Goal: Complete application form

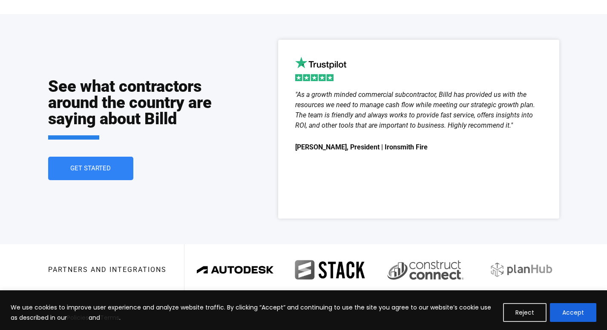
scroll to position [1599, 0]
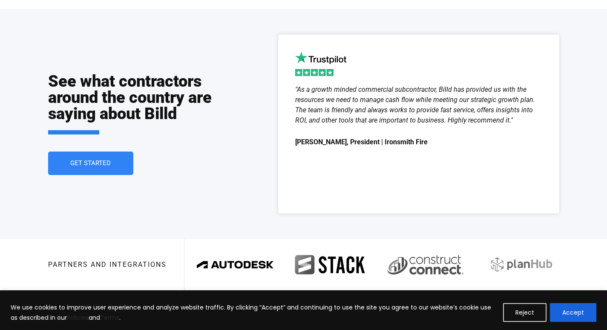
click at [299, 196] on div ""As a growth minded commercial subcontractor, Billd has provided us with the re…" at bounding box center [418, 140] width 247 height 112
click at [558, 306] on button "Accept" at bounding box center [573, 312] width 46 height 19
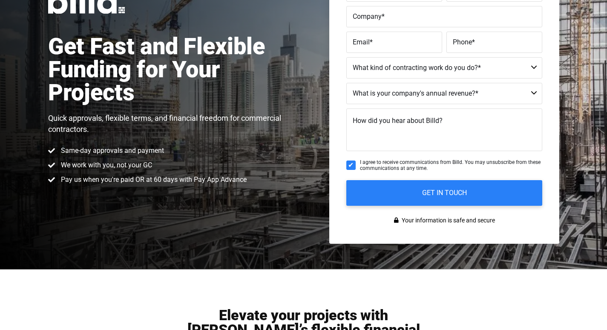
scroll to position [107, 0]
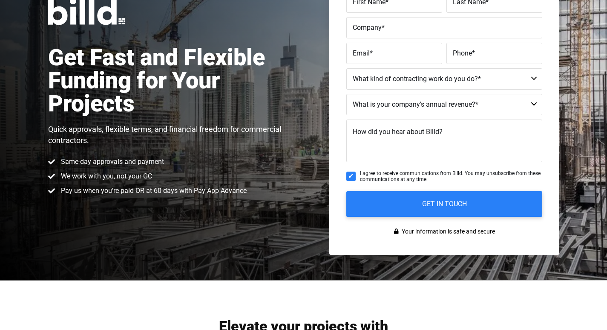
click at [356, 0] on span "First Name" at bounding box center [369, 2] width 33 height 8
click at [356, 0] on input "First Name *" at bounding box center [395, 1] width 96 height 21
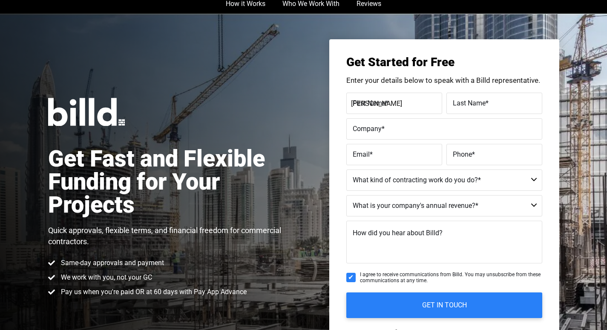
scroll to position [0, 0]
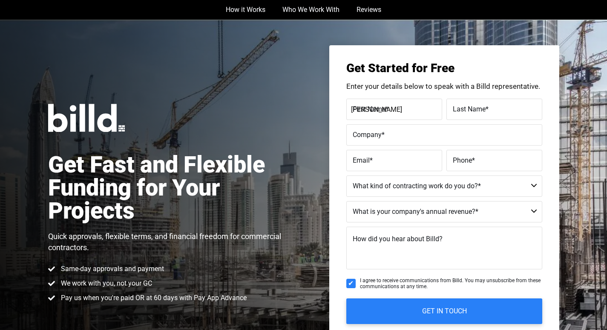
type input "[PERSON_NAME]"
click at [496, 3] on nav "How it Works Who We Work With Reviews" at bounding box center [304, 10] width 486 height 20
click at [444, 2] on nav "How it Works Who We Work With Reviews" at bounding box center [304, 10] width 486 height 20
click at [405, 2] on nav "How it Works Who We Work With Reviews" at bounding box center [304, 10] width 486 height 20
click at [483, 2] on nav "How it Works Who We Work With Reviews" at bounding box center [304, 10] width 486 height 20
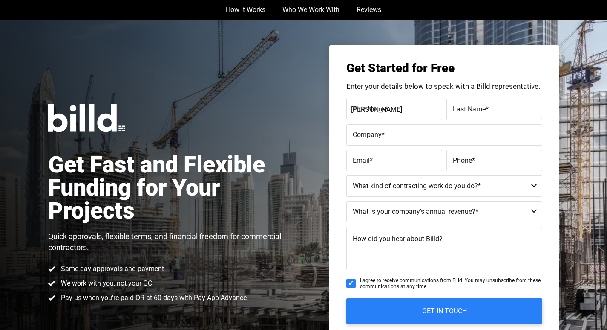
click at [490, 2] on nav "How it Works Who We Work With Reviews" at bounding box center [304, 10] width 486 height 20
click at [436, 2] on nav "How it Works Who We Work With Reviews" at bounding box center [304, 10] width 486 height 20
click at [239, 190] on h1 "Get Fast and Flexible Funding for Your Projects" at bounding box center [168, 187] width 240 height 69
click at [422, 3] on nav "How it Works Who We Work With Reviews" at bounding box center [304, 10] width 486 height 20
click at [382, 200] on fieldset "What kind of contracting work do you do? * Commercial Commercial and Residentia…" at bounding box center [445, 188] width 196 height 26
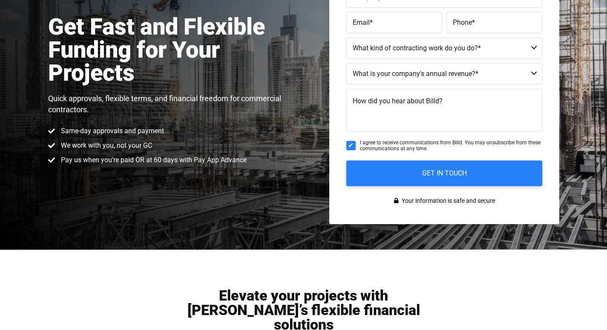
scroll to position [142, 0]
